Goal: Task Accomplishment & Management: Complete application form

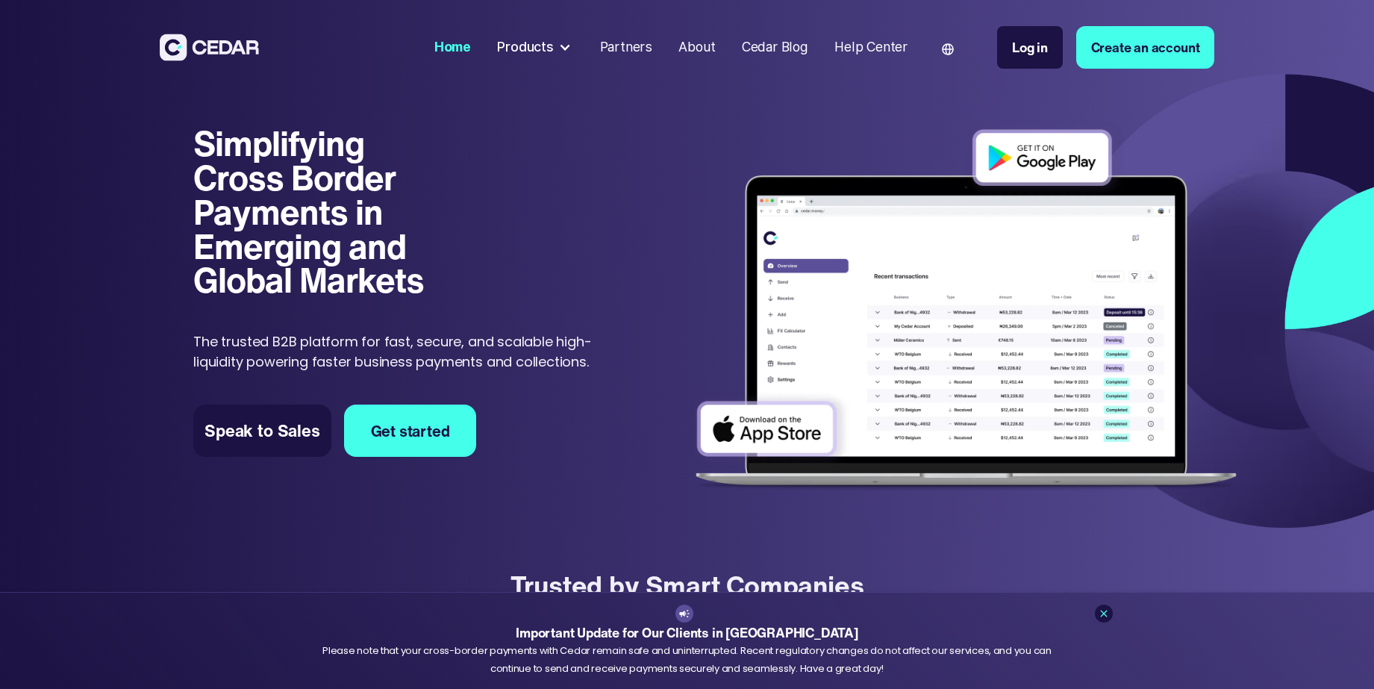
drag, startPoint x: 0, startPoint y: 0, endPoint x: 1108, endPoint y: 59, distance: 1110.1
click at [1108, 59] on link "Create an account" at bounding box center [1145, 47] width 139 height 43
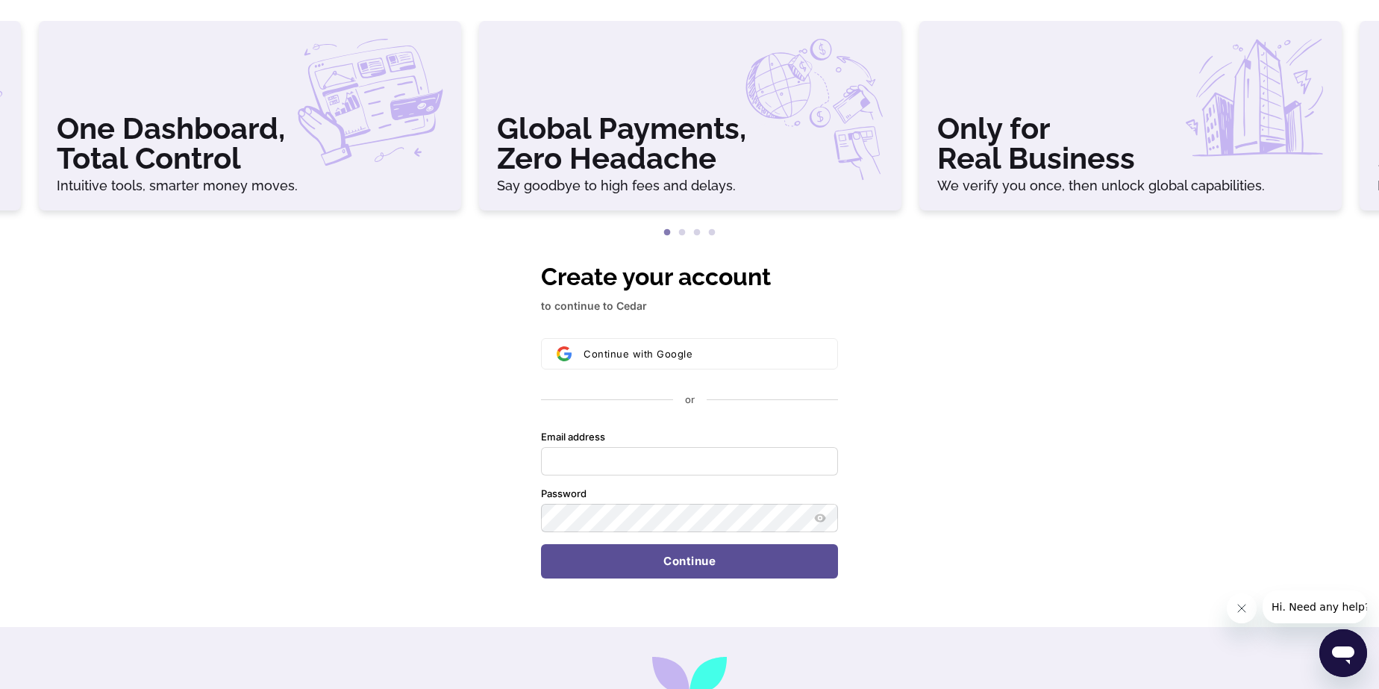
scroll to position [63, 0]
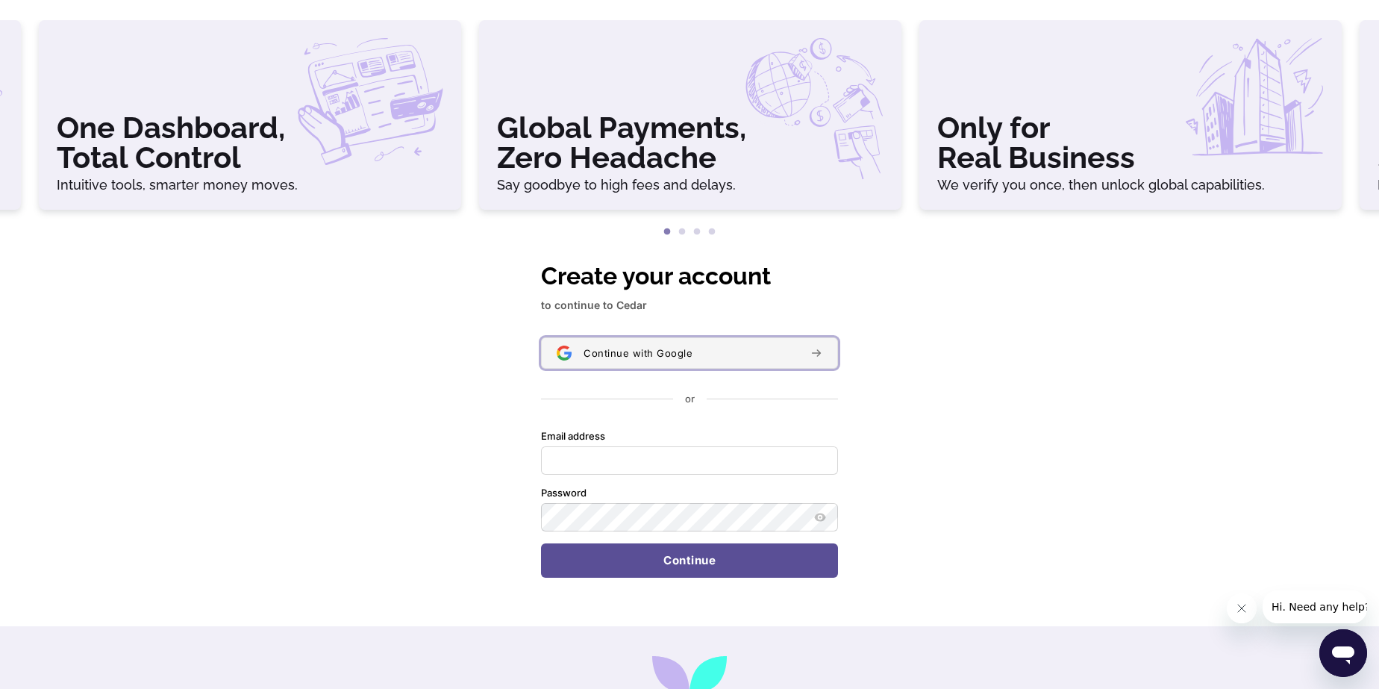
click at [749, 338] on button "Continue with Google" at bounding box center [689, 352] width 297 height 31
click at [670, 351] on span "Continue with Google" at bounding box center [638, 353] width 109 height 12
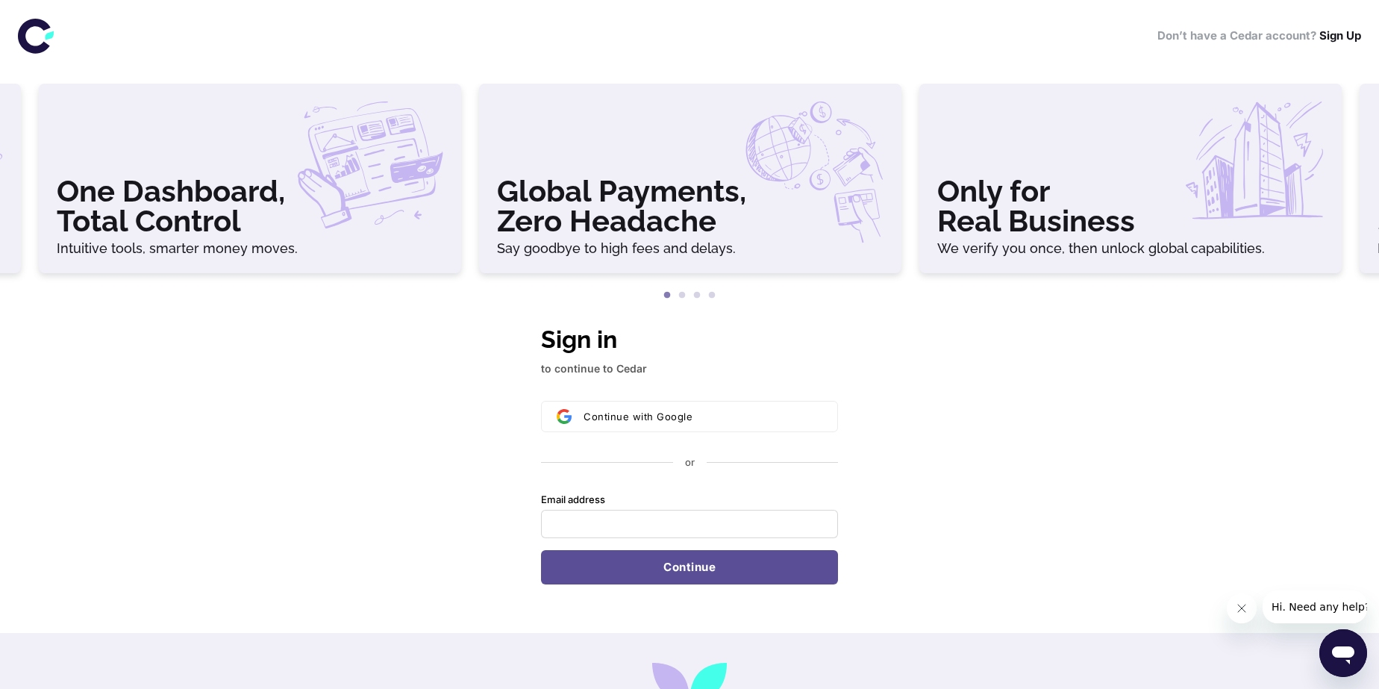
click at [724, 440] on div "Continue with Google or Email address Password Continue" at bounding box center [689, 493] width 297 height 184
click at [699, 438] on div "Continue with Google or Email address Password Continue" at bounding box center [689, 493] width 297 height 184
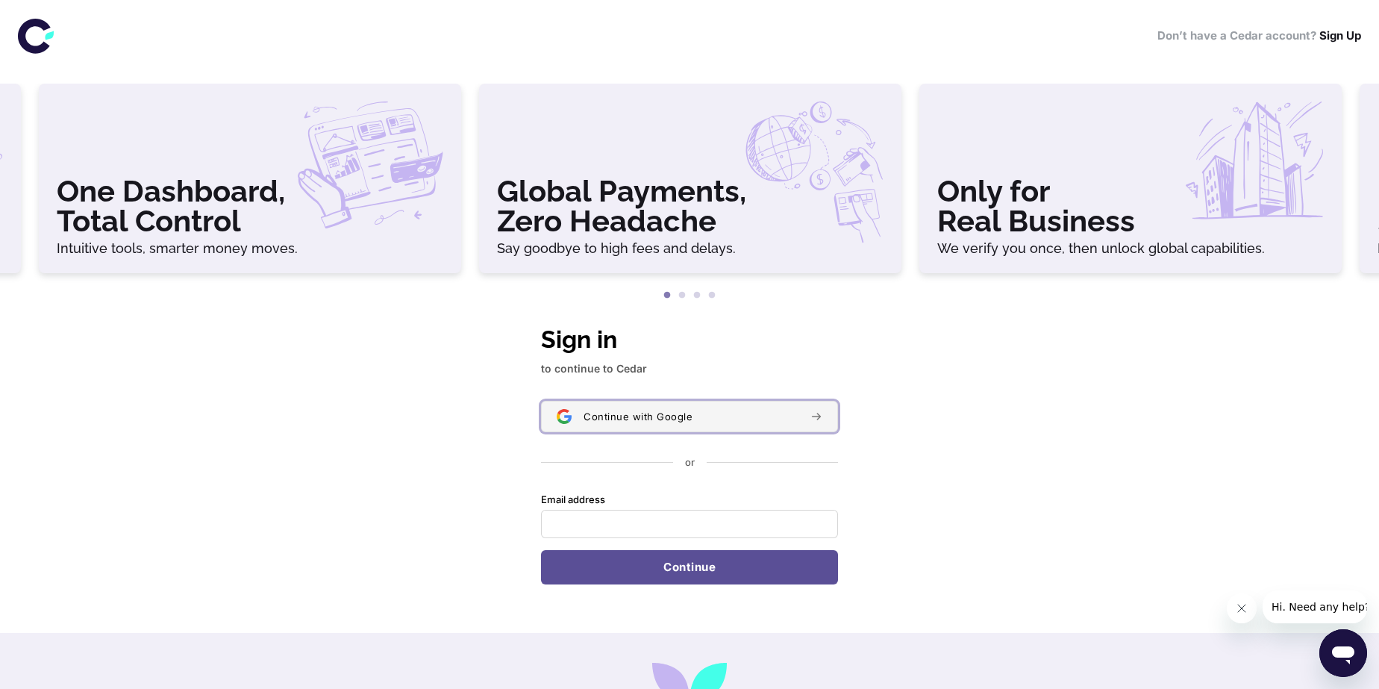
click at [675, 428] on button "Continue with Google" at bounding box center [689, 416] width 297 height 31
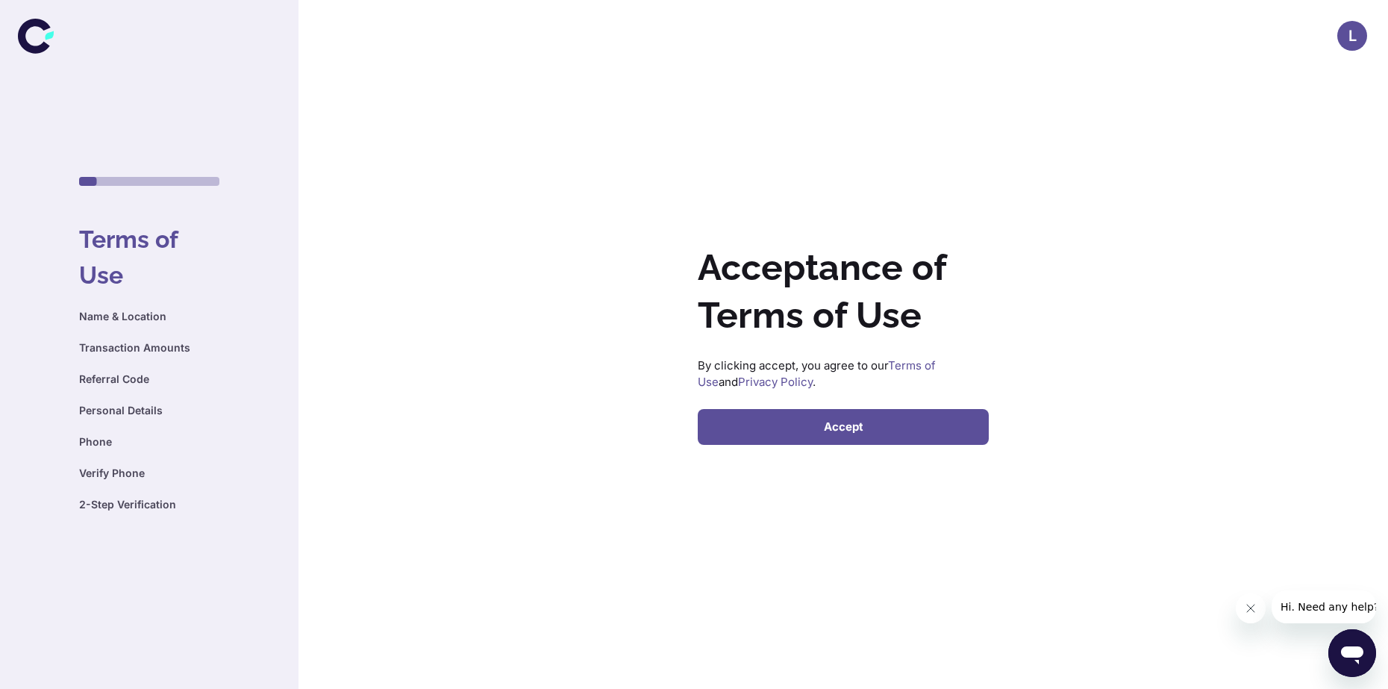
click at [781, 419] on button "Accept" at bounding box center [843, 427] width 291 height 36
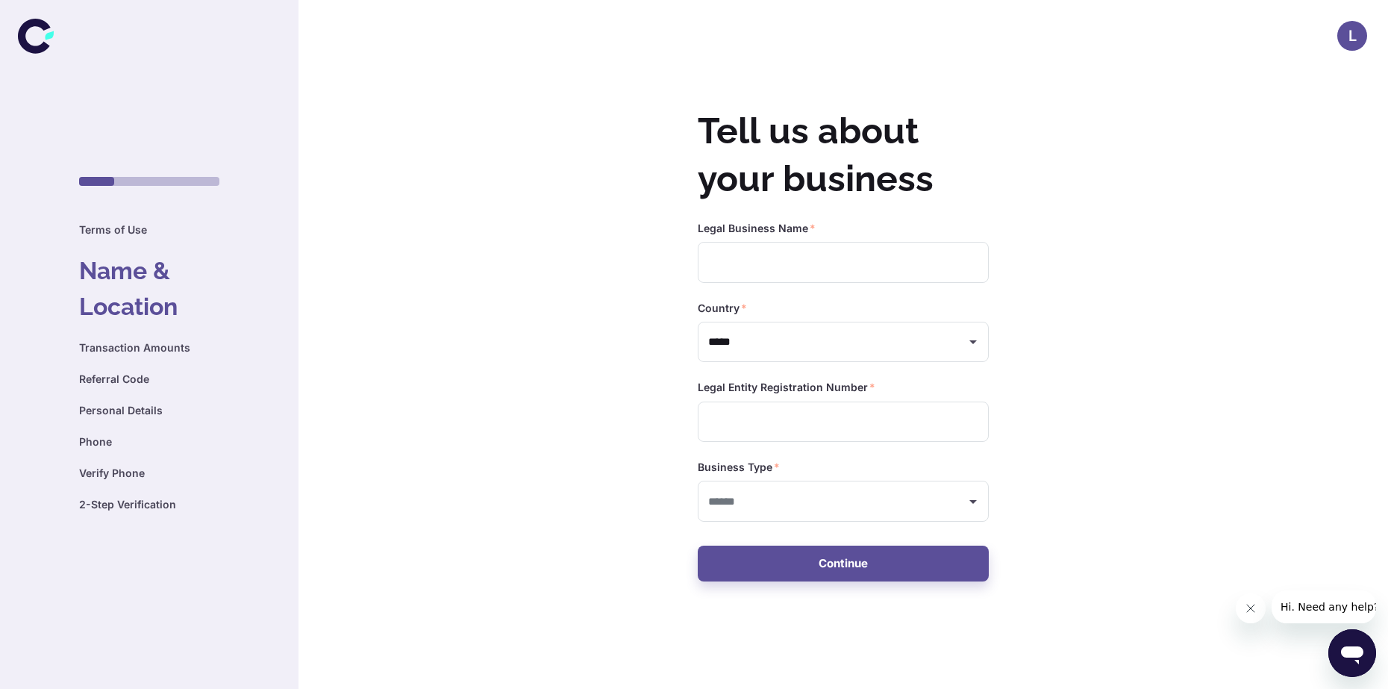
click at [799, 237] on div "Legal Business Name   * ​" at bounding box center [843, 252] width 291 height 62
click at [790, 266] on input "text" at bounding box center [843, 262] width 291 height 41
type input "**********"
click at [786, 390] on label "Legal Entity Registration Number   *" at bounding box center [787, 387] width 178 height 15
click at [764, 414] on input "text" at bounding box center [843, 422] width 291 height 41
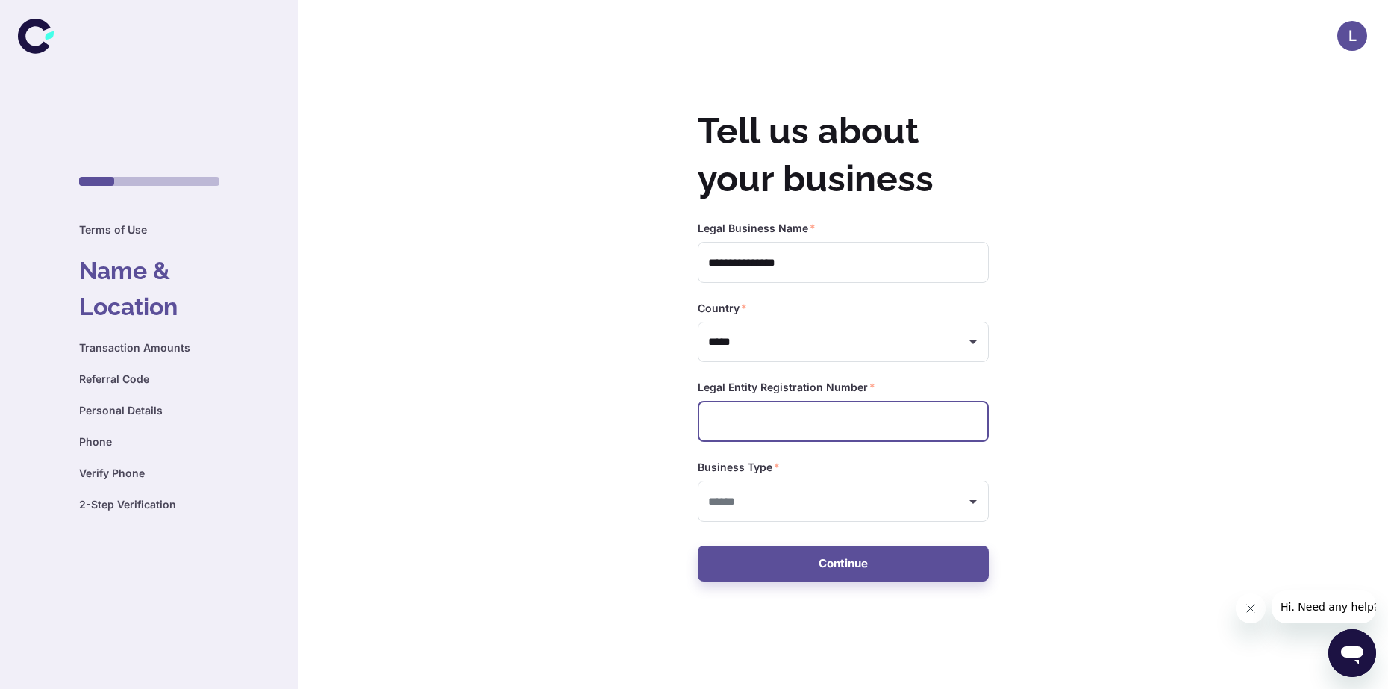
click at [159, 345] on h6 "Transaction Amounts" at bounding box center [149, 348] width 140 height 16
click at [771, 511] on input "text" at bounding box center [832, 501] width 255 height 28
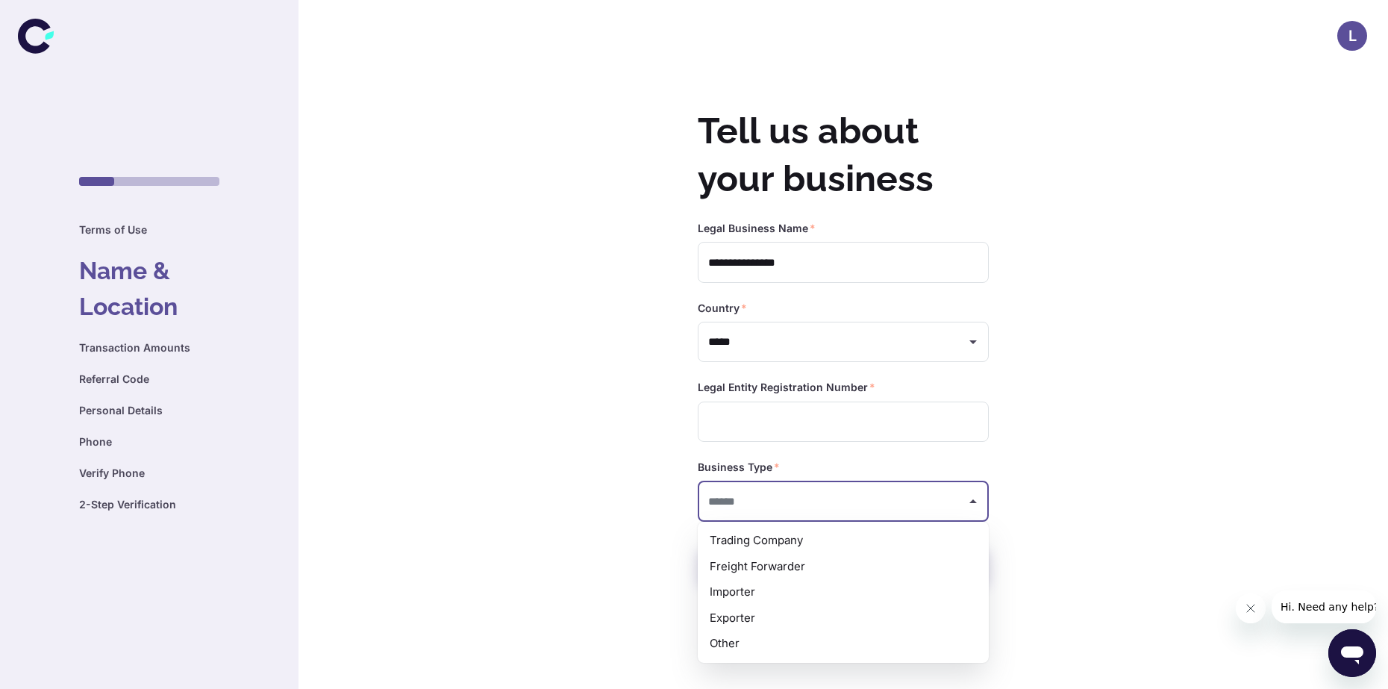
click at [770, 540] on li "Trading Company" at bounding box center [843, 541] width 291 height 26
type input "**********"
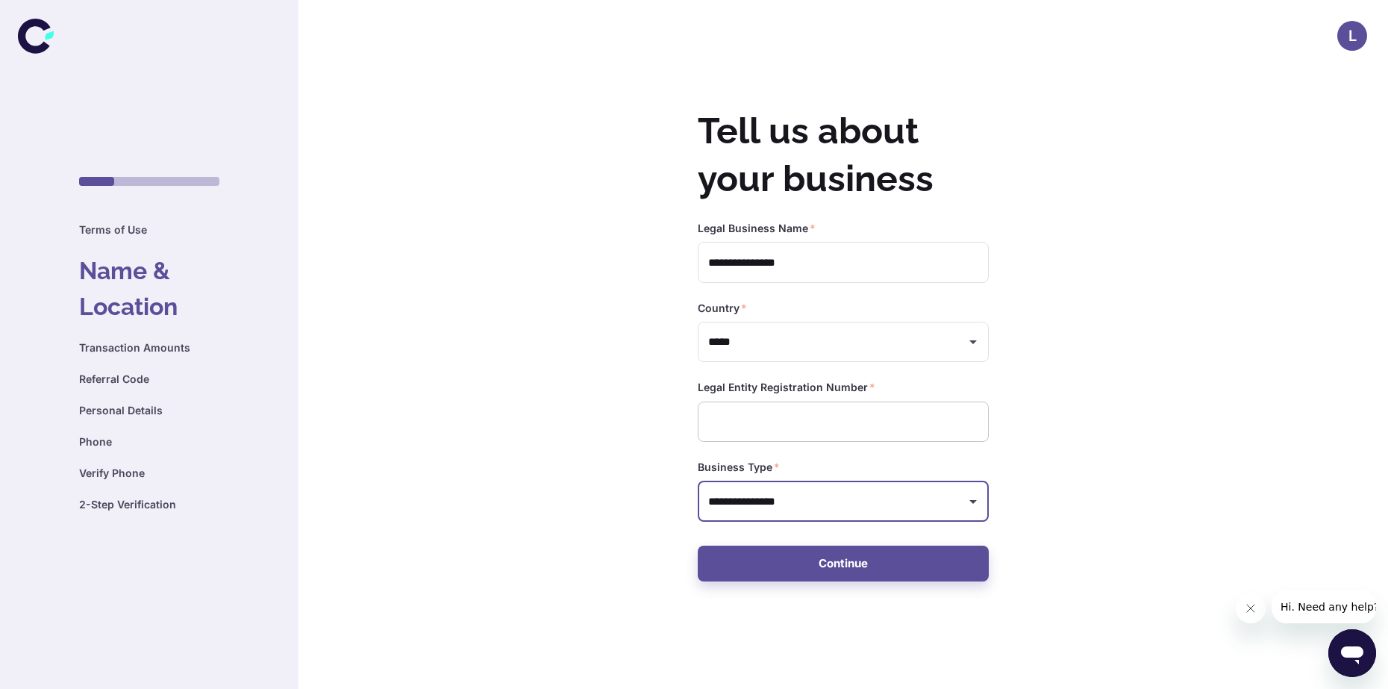
click at [821, 441] on input "text" at bounding box center [843, 422] width 291 height 41
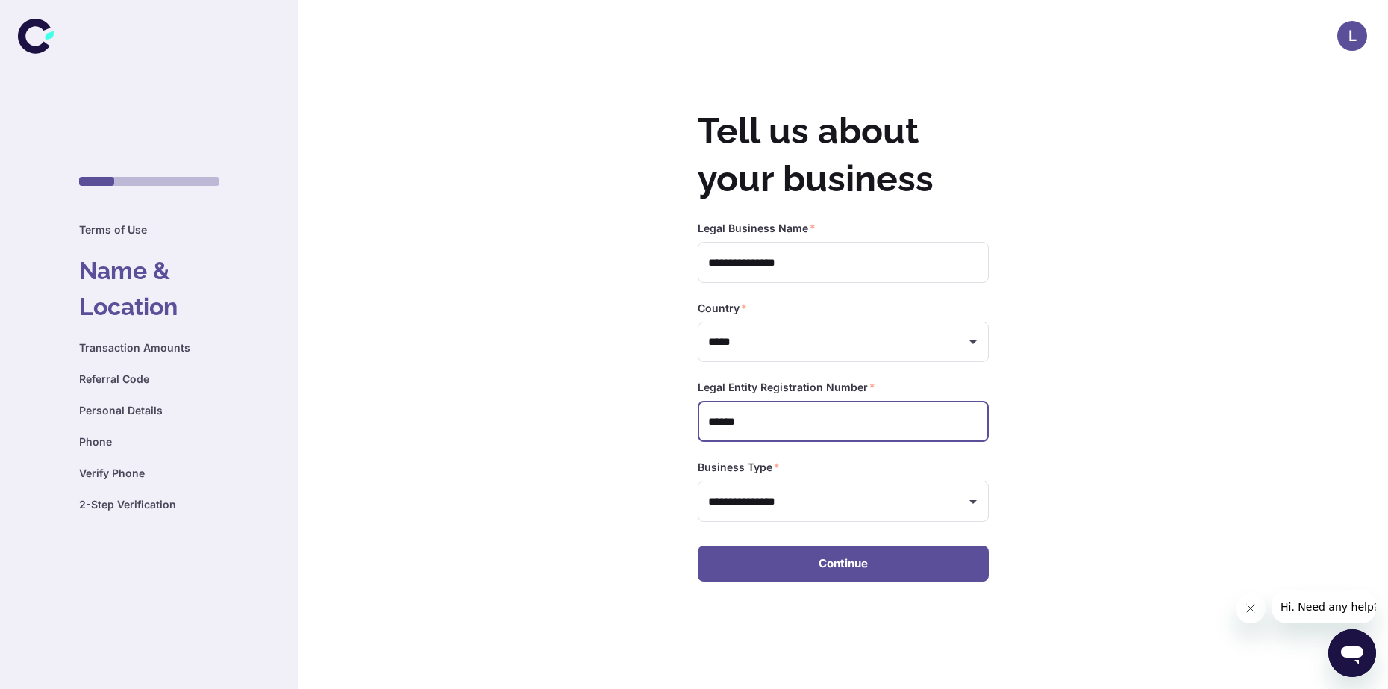
type input "******"
click at [819, 570] on button "Continue" at bounding box center [843, 564] width 291 height 36
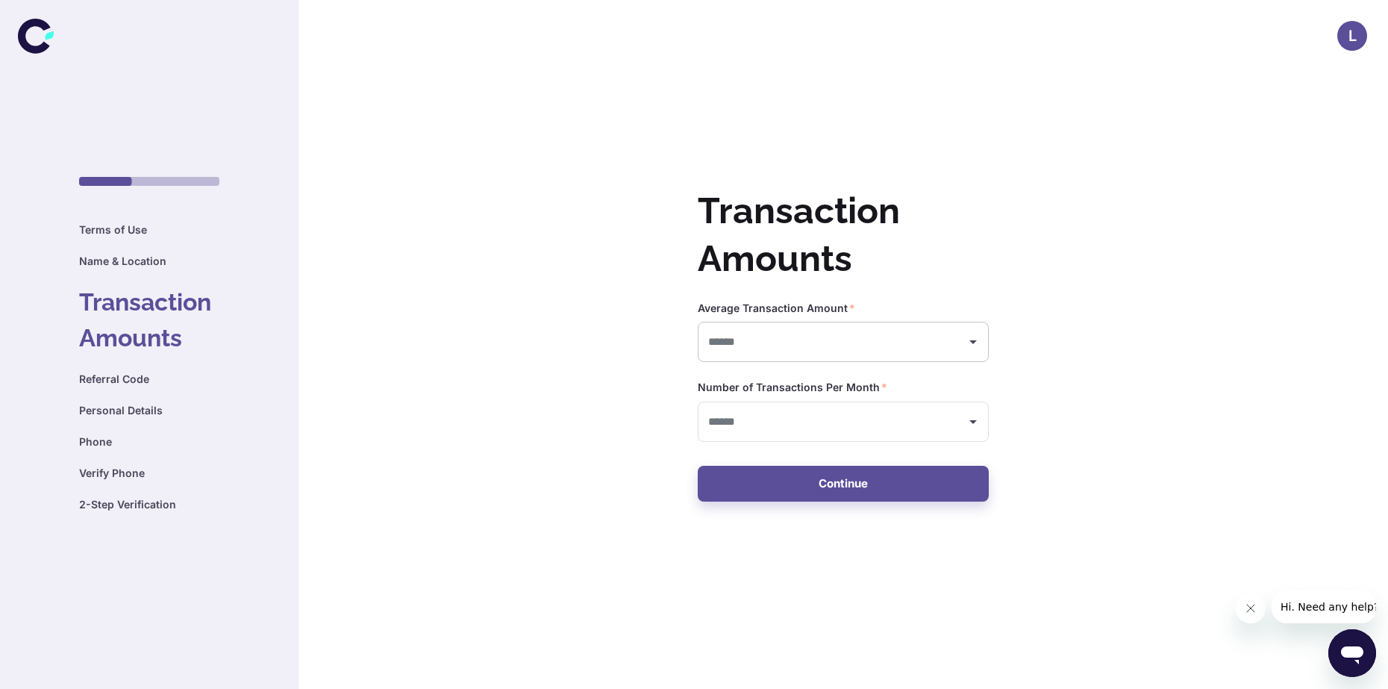
click at [794, 355] on div "​" at bounding box center [843, 342] width 291 height 41
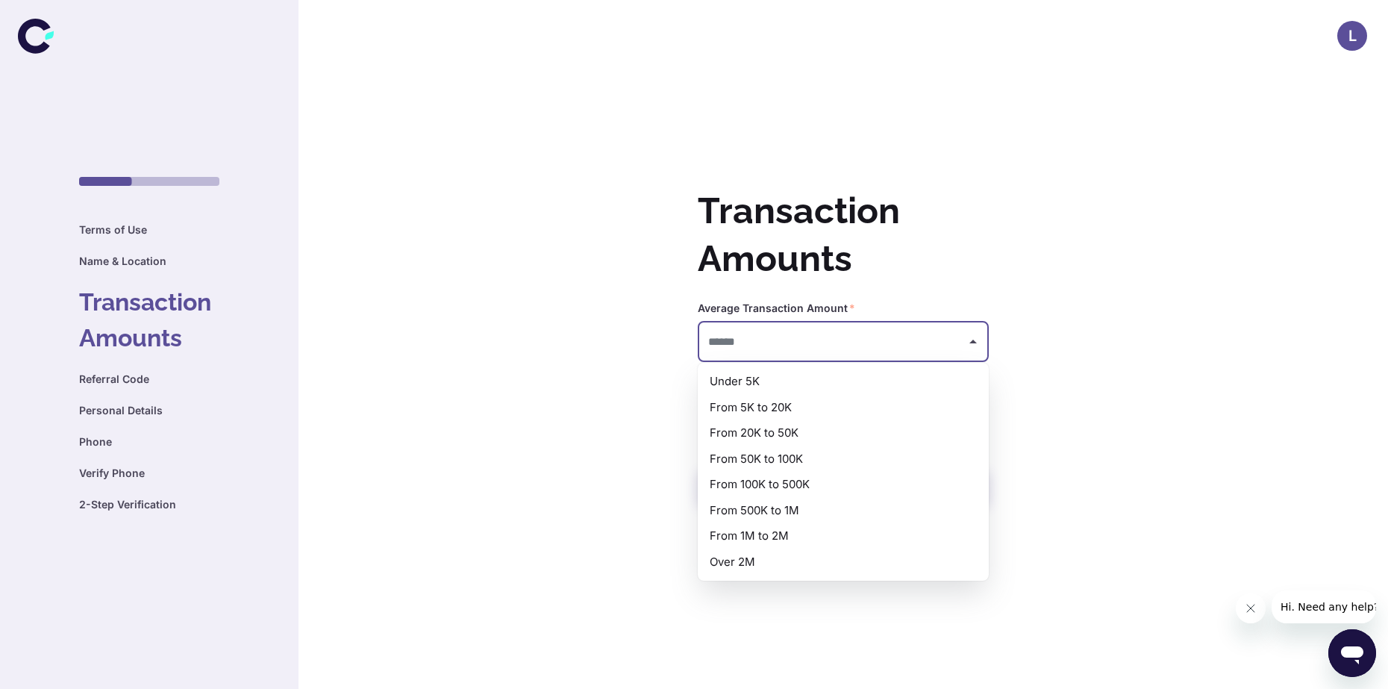
click at [805, 433] on li "From 20K to 50K" at bounding box center [843, 433] width 291 height 26
type input "**********"
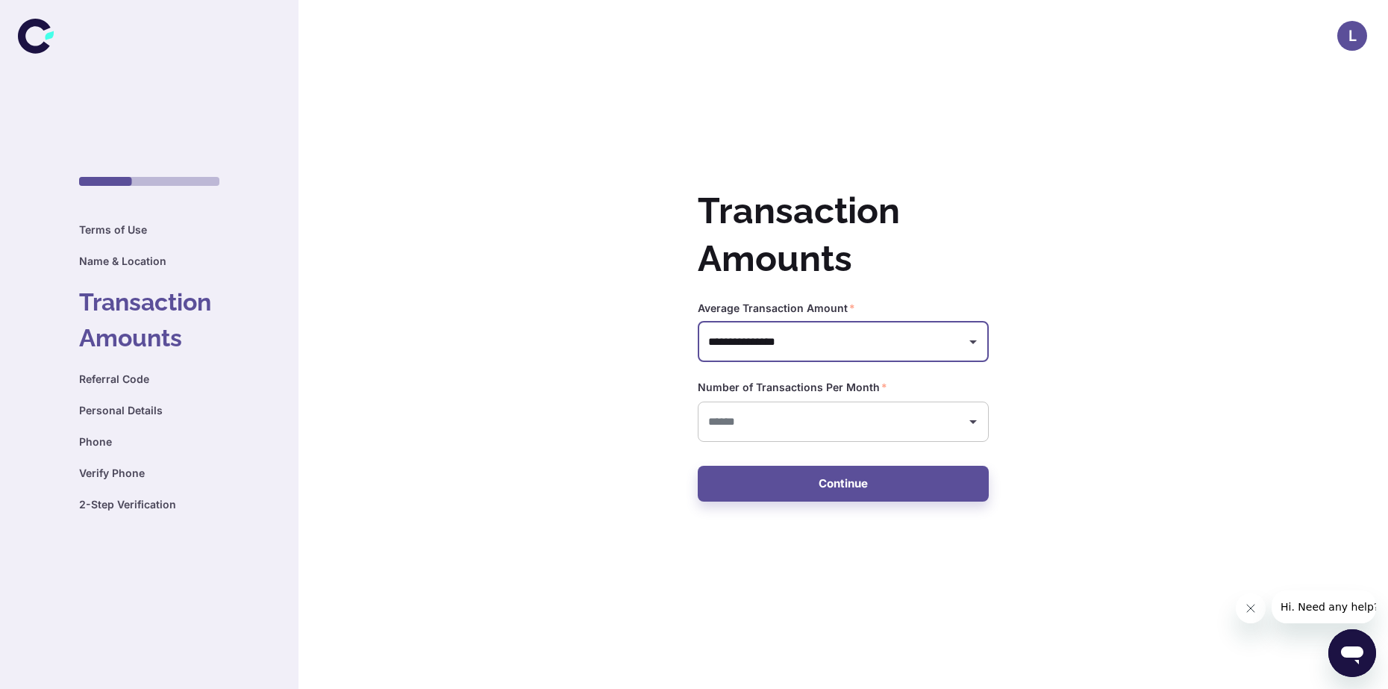
click at [806, 428] on input "text" at bounding box center [832, 422] width 255 height 28
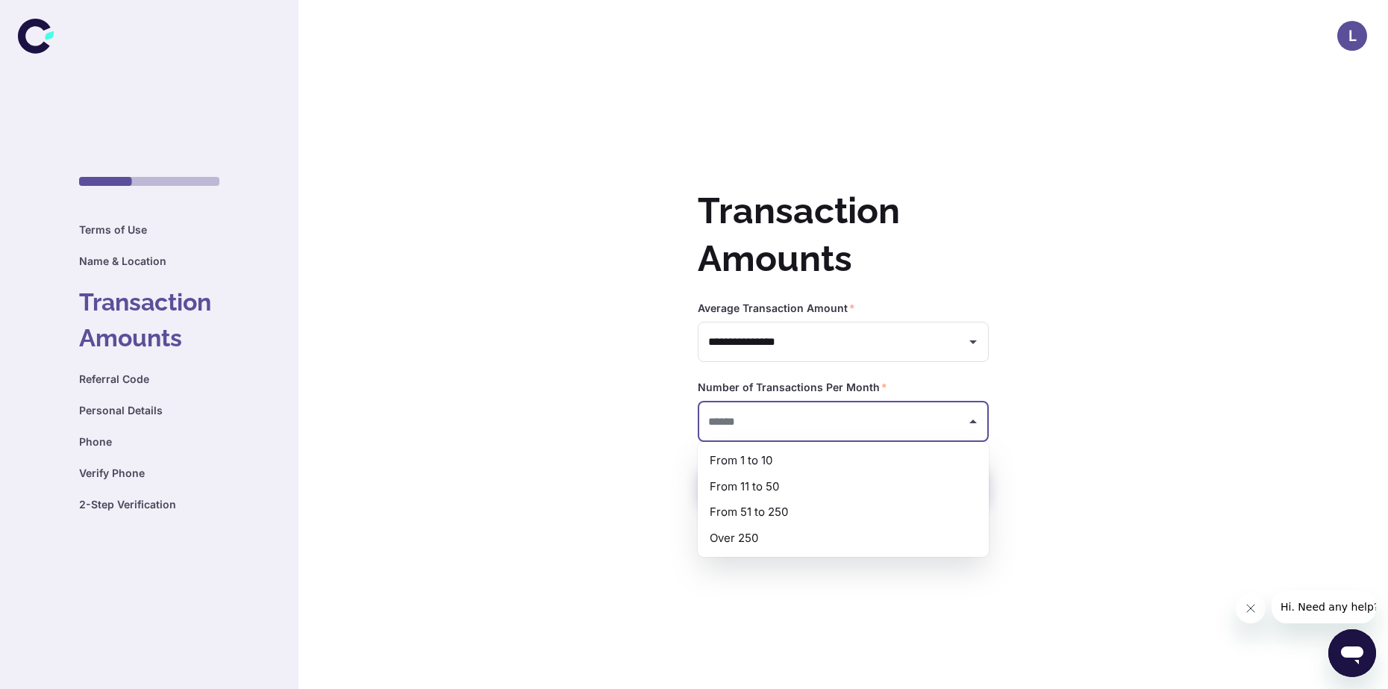
click at [790, 458] on li "From 1 to 10" at bounding box center [843, 461] width 291 height 26
type input "**********"
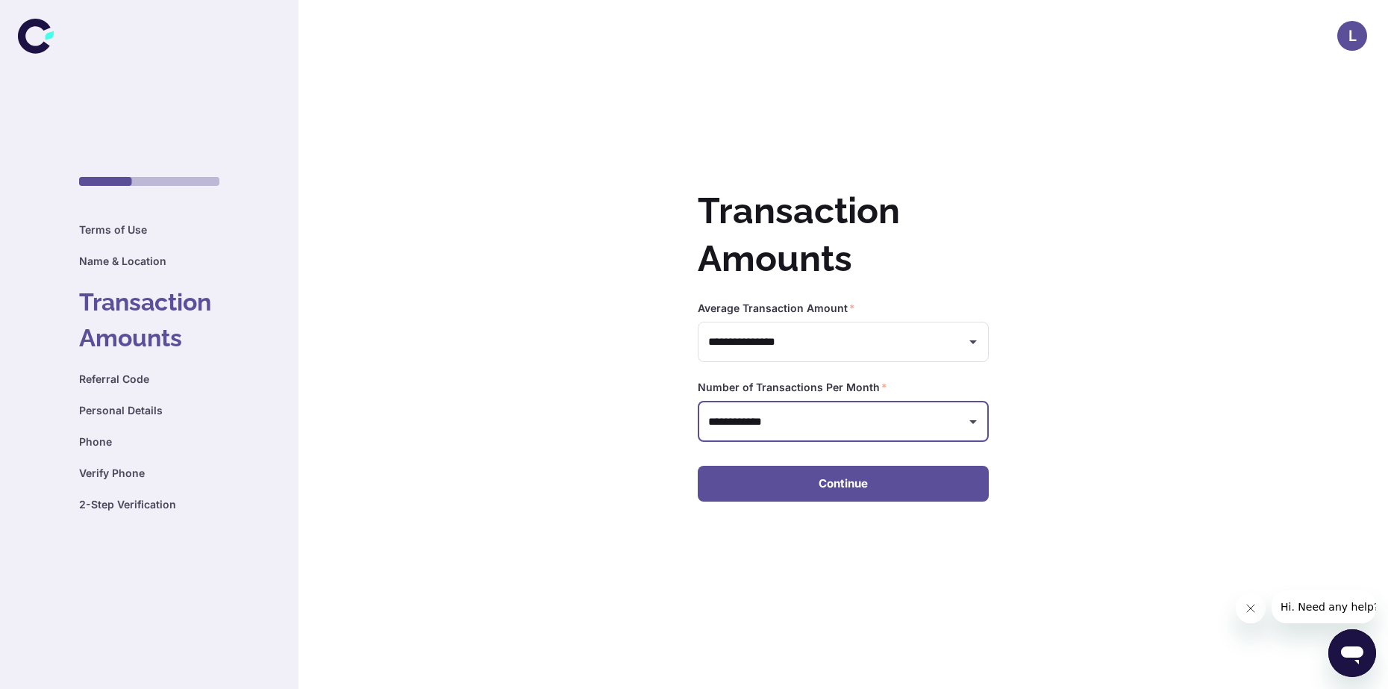
click at [826, 483] on button "Continue" at bounding box center [843, 484] width 291 height 36
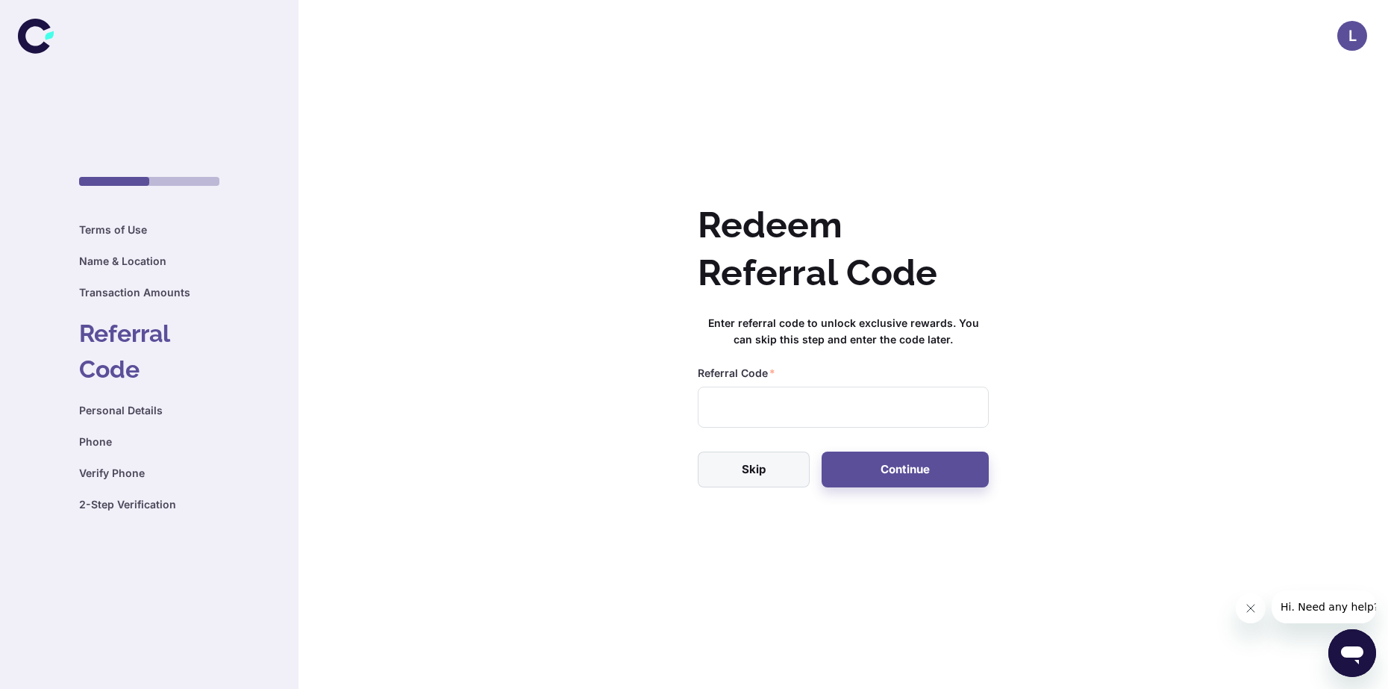
click at [764, 473] on button "Skip" at bounding box center [754, 470] width 112 height 36
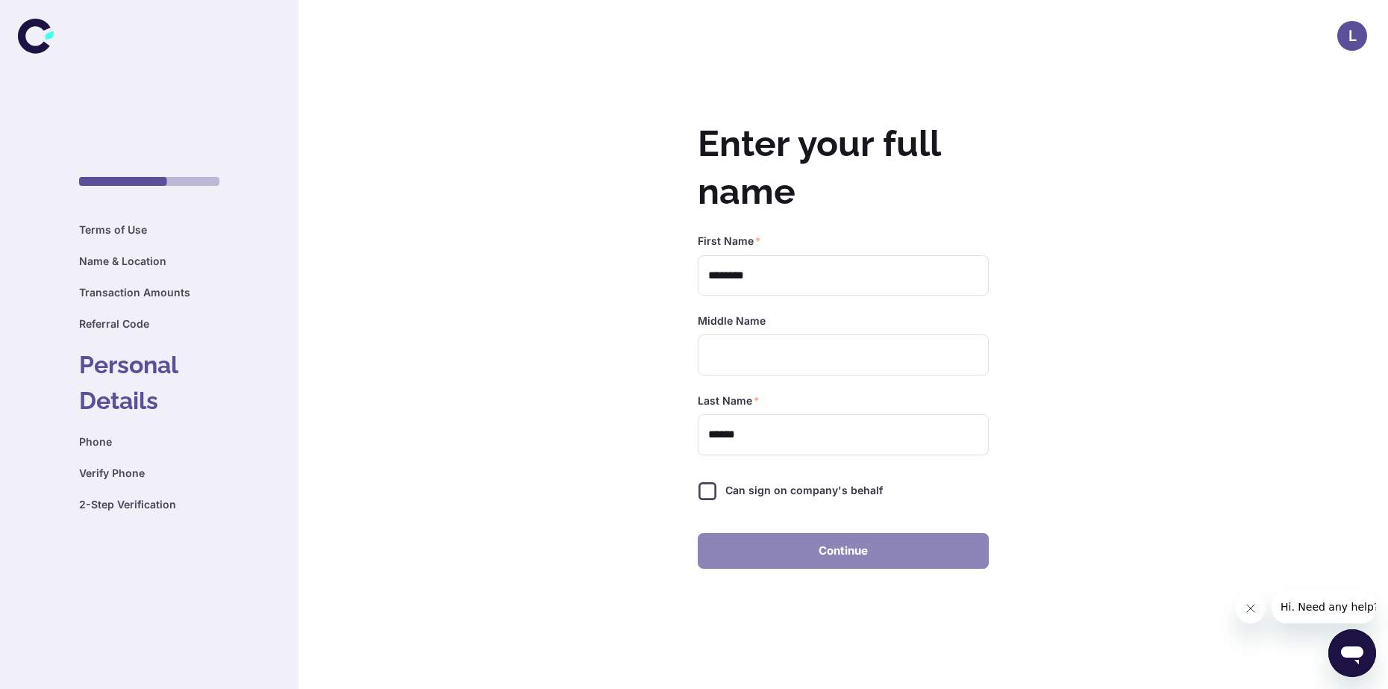
click at [781, 539] on button "Continue" at bounding box center [843, 551] width 291 height 36
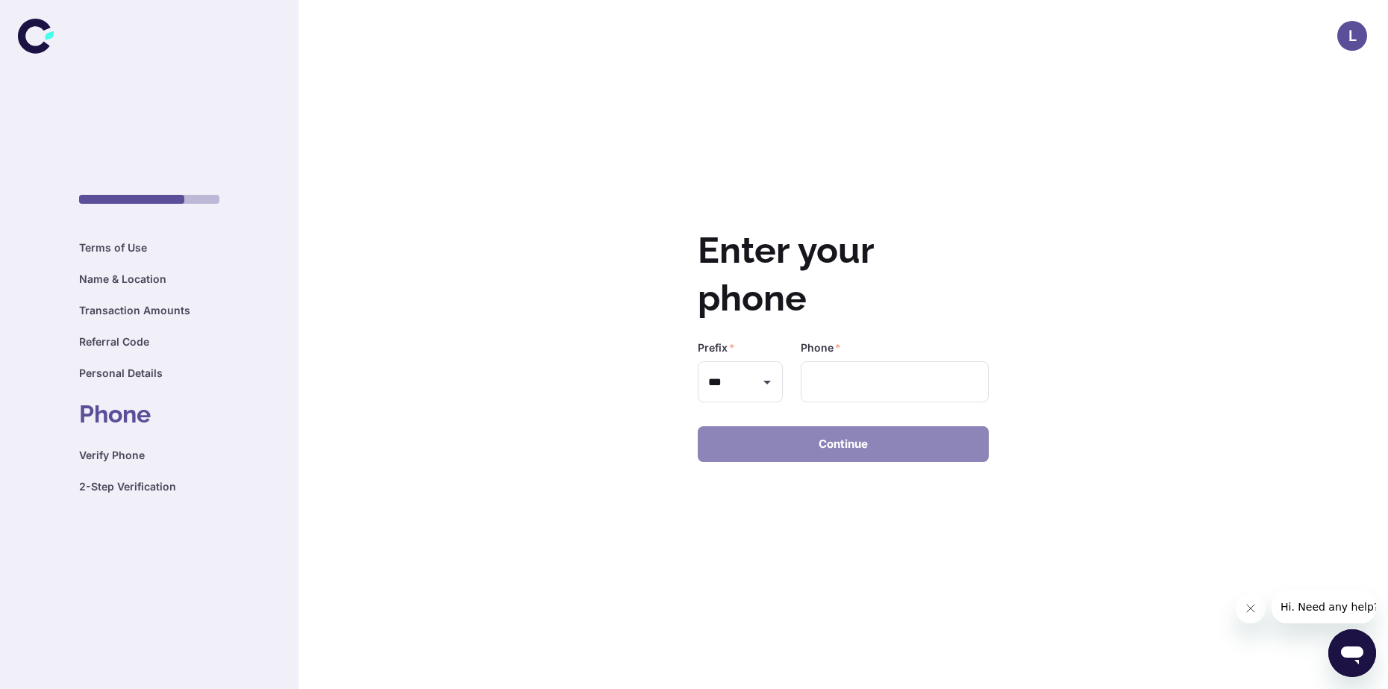
click at [790, 456] on button "Continue" at bounding box center [843, 444] width 291 height 36
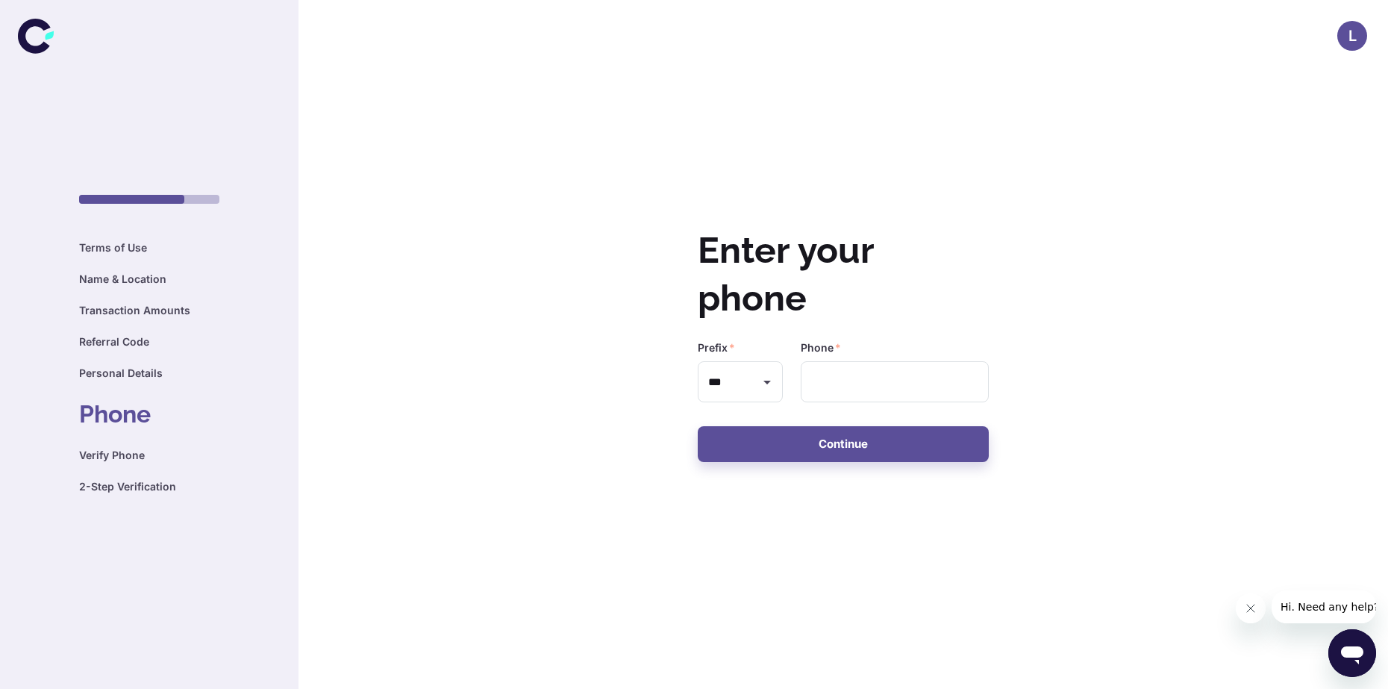
click at [106, 284] on h6 "Name & Location" at bounding box center [149, 279] width 140 height 16
click at [1347, 35] on div "L" at bounding box center [1353, 36] width 30 height 30
click at [1301, 127] on button "Logout" at bounding box center [1287, 129] width 154 height 22
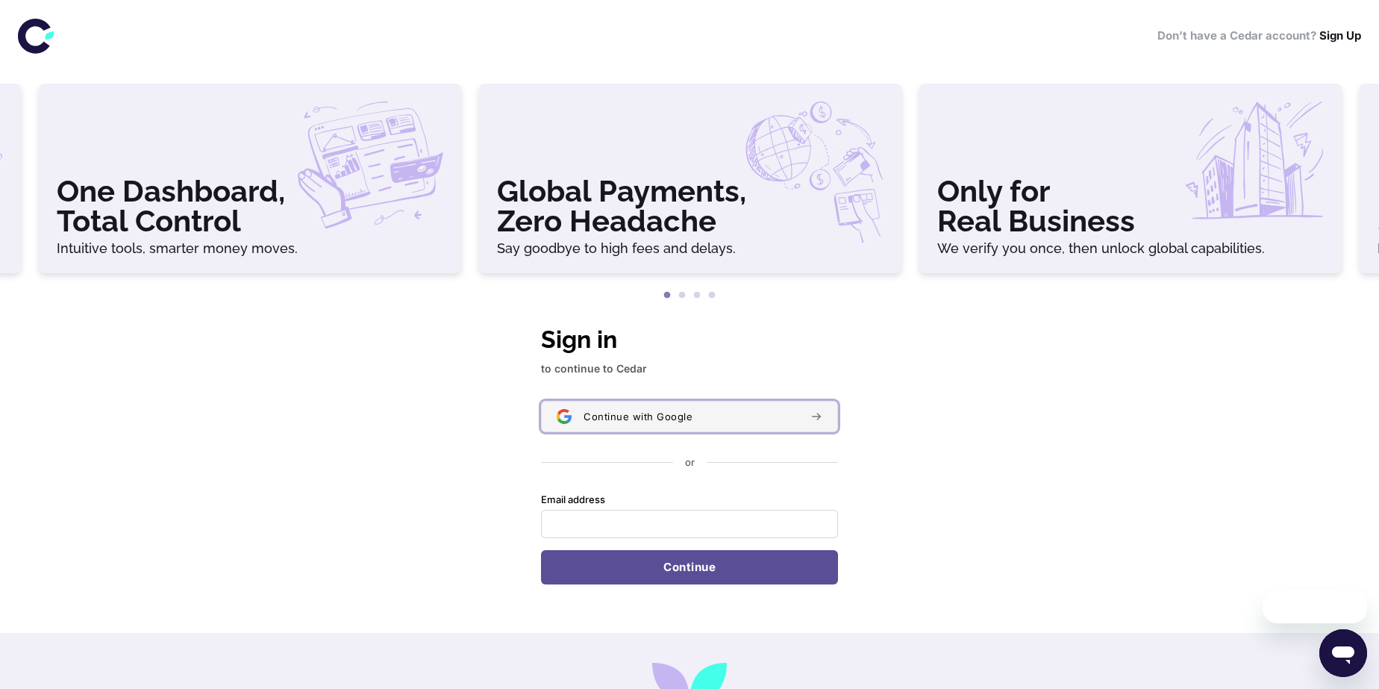
click at [768, 420] on div "Continue with Google" at bounding box center [691, 417] width 215 height 12
